Goal: Task Accomplishment & Management: Complete application form

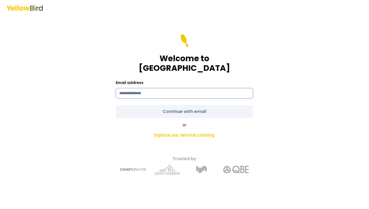
click at [135, 93] on input at bounding box center [185, 93] width 138 height 11
type input "**********"
click at [106, 99] on div "**********" at bounding box center [185, 112] width 198 height 134
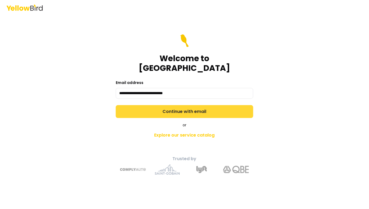
click at [136, 108] on button "Continue with email" at bounding box center [185, 111] width 138 height 13
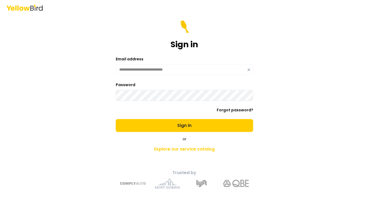
click at [116, 119] on button "Sign in" at bounding box center [185, 125] width 138 height 13
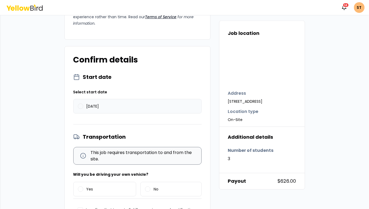
click at [78, 109] on button "08/25/2025" at bounding box center [80, 106] width 5 height 5
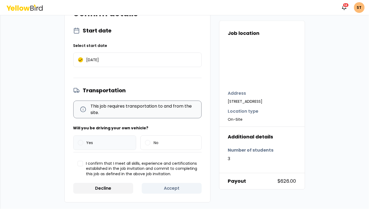
click at [87, 144] on span "Yes" at bounding box center [90, 143] width 7 height 4
click at [83, 144] on button "Yes" at bounding box center [80, 142] width 5 height 5
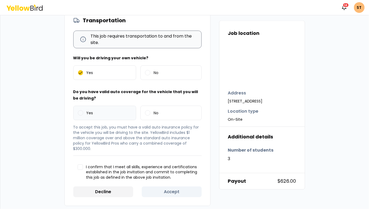
click at [89, 115] on span "Yes" at bounding box center [90, 113] width 7 height 4
click at [83, 116] on button "Yes" at bounding box center [80, 112] width 5 height 5
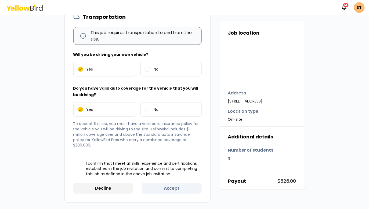
click at [81, 165] on button "I confirm that I meet all skills, experience and certifications established in …" at bounding box center [80, 163] width 5 height 5
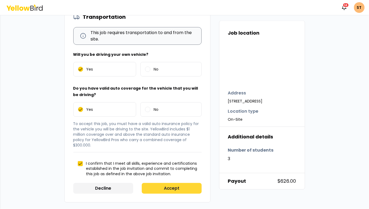
click at [173, 188] on button "Accept" at bounding box center [172, 188] width 60 height 11
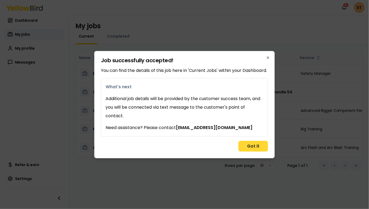
click at [257, 150] on button "Got it" at bounding box center [254, 146] width 30 height 11
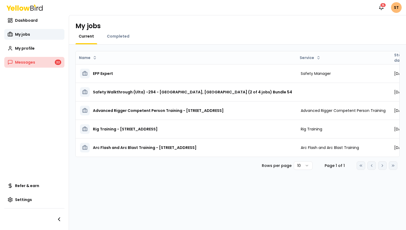
click at [26, 63] on span "Messages" at bounding box center [25, 62] width 20 height 5
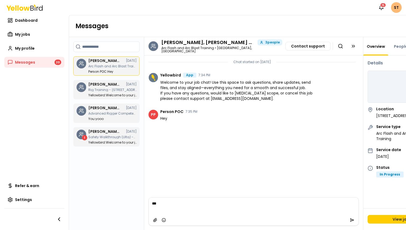
type textarea "**"
click at [30, 45] on link "My profile" at bounding box center [34, 48] width 60 height 11
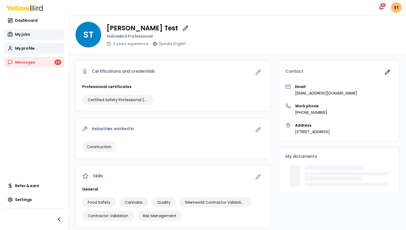
click at [27, 36] on span "My jobs" at bounding box center [22, 34] width 15 height 5
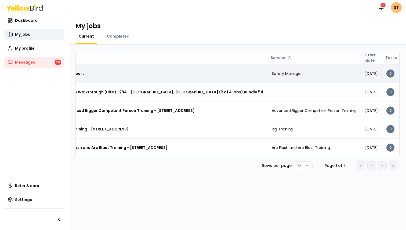
scroll to position [0, 105]
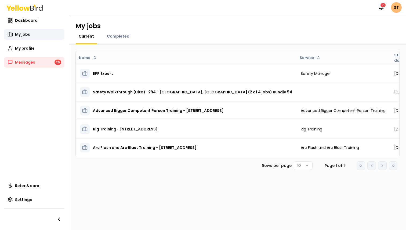
scroll to position [0, 5]
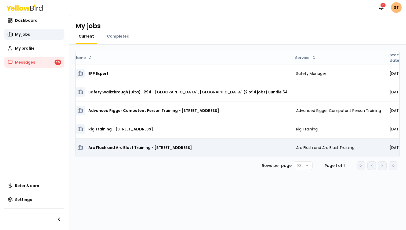
click at [192, 148] on h3 "Arc Flash and Arc Blast Training - [STREET_ADDRESS]" at bounding box center [140, 148] width 104 height 10
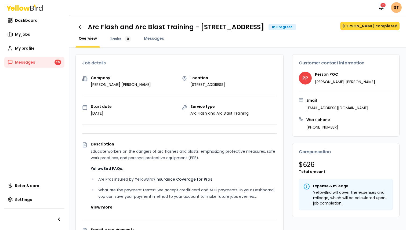
click at [371, 28] on button "Mark job completed" at bounding box center [369, 26] width 59 height 9
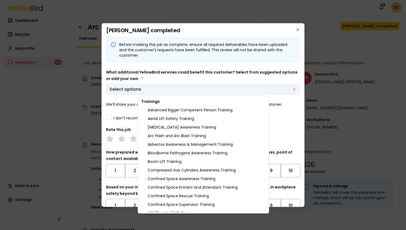
click at [169, 85] on body "Notifications 15 ST Dashboard My jobs My profile Messages 20 Refer & earn Setti…" at bounding box center [203, 135] width 406 height 271
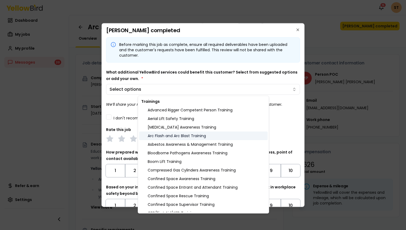
click at [174, 133] on div "Arc Flash and Arc Blast Training" at bounding box center [203, 136] width 129 height 9
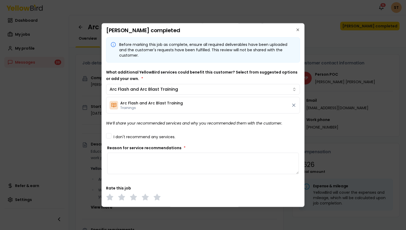
click at [118, 124] on body "Notifications 15 ST Dashboard My jobs My profile Messages 20 Refer & earn Setti…" at bounding box center [203, 135] width 406 height 271
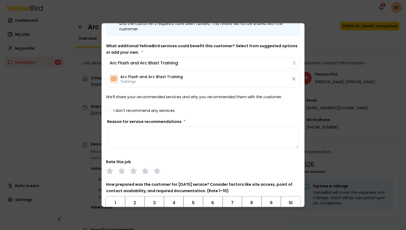
scroll to position [35, 0]
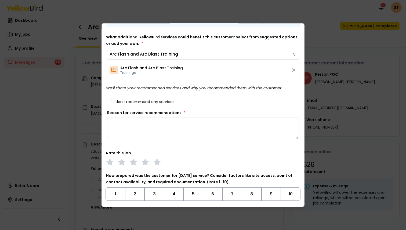
click at [135, 135] on textarea "Reason for service recommendations *" at bounding box center [203, 128] width 192 height 21
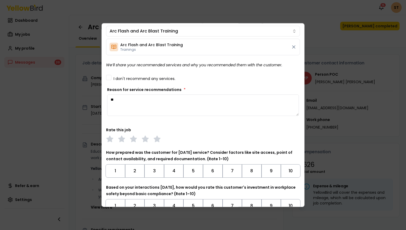
scroll to position [59, 0]
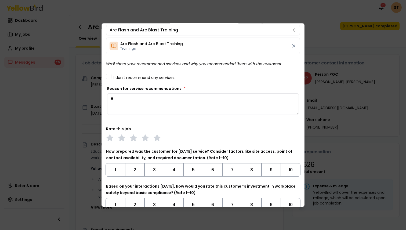
type textarea "*"
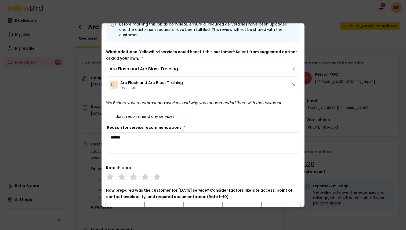
scroll to position [15, 0]
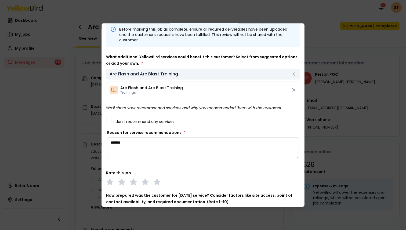
type textarea "*******"
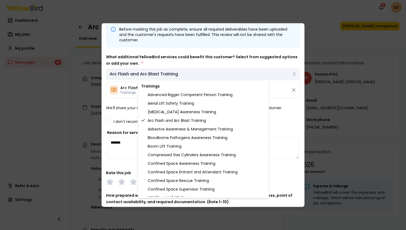
click at [193, 76] on body "Notifications 15 ST Dashboard My jobs My profile Messages 20 Refer & earn Setti…" at bounding box center [203, 135] width 406 height 271
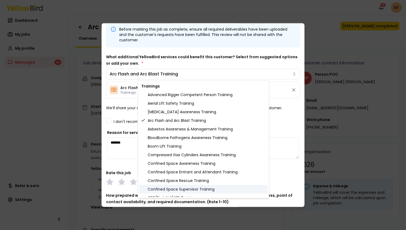
click at [184, 191] on div "Confined Space Supervisor Training" at bounding box center [203, 189] width 129 height 9
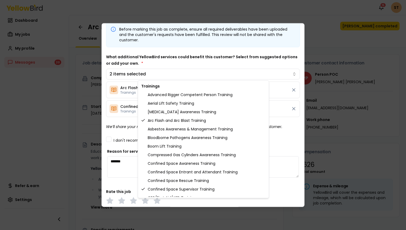
click at [128, 128] on body "Notifications 15 ST Dashboard My jobs My profile Messages 20 Refer & earn Setti…" at bounding box center [203, 135] width 406 height 271
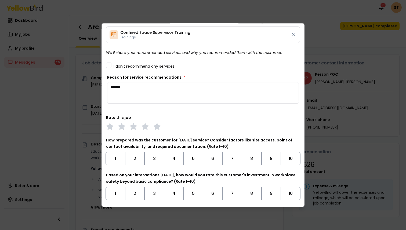
scroll to position [90, 0]
click at [156, 128] on polygon at bounding box center [157, 126] width 6 height 6
click at [289, 158] on button "10" at bounding box center [291, 158] width 20 height 13
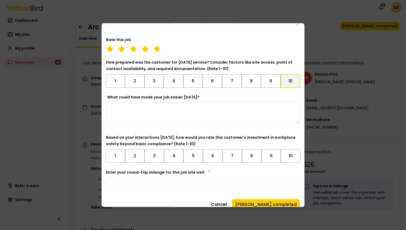
scroll to position [173, 0]
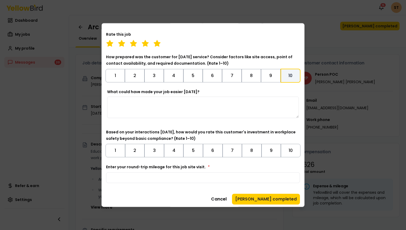
click at [260, 109] on textarea "What could have made your job easier today?" at bounding box center [203, 107] width 192 height 21
type textarea "*"
click at [295, 149] on button "10" at bounding box center [291, 150] width 20 height 13
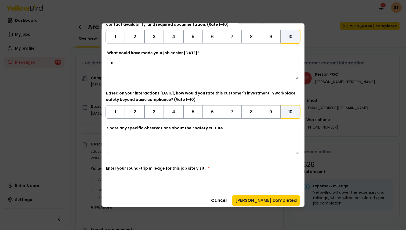
scroll to position [215, 0]
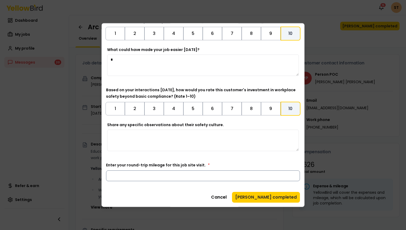
click at [218, 173] on input "Enter your round-trip mileage for this job site visit. *" at bounding box center [203, 176] width 194 height 11
type input "*"
click at [279, 197] on button "Mark job completed" at bounding box center [266, 197] width 68 height 11
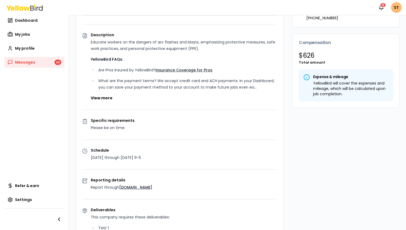
scroll to position [0, 0]
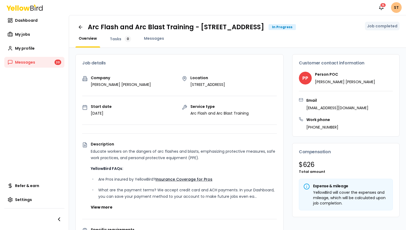
click at [396, 8] on html "Notifications 15 ST Dashboard My jobs My profile Messages 20 Refer & earn Setti…" at bounding box center [203, 115] width 406 height 230
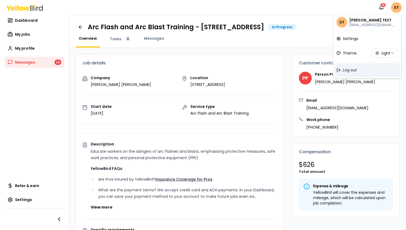
click at [361, 69] on div "Log out" at bounding box center [368, 70] width 66 height 14
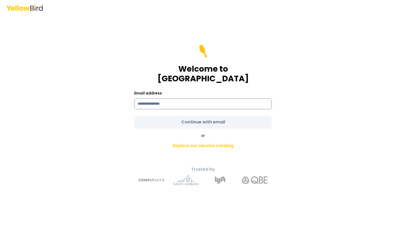
click at [176, 99] on input at bounding box center [203, 104] width 138 height 11
type input "**********"
click at [122, 108] on div "**********" at bounding box center [203, 123] width 198 height 134
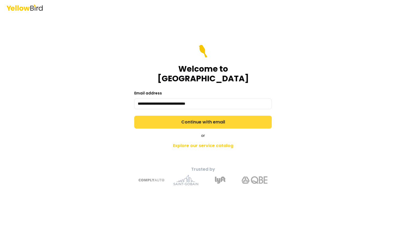
click at [160, 118] on button "Continue with email" at bounding box center [203, 122] width 138 height 13
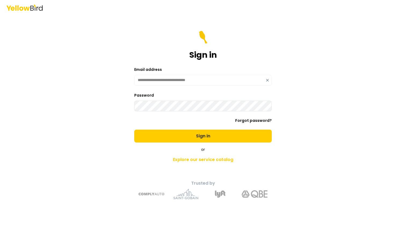
click at [134, 130] on button "Sign in" at bounding box center [203, 136] width 138 height 13
